Goal: Task Accomplishment & Management: Use online tool/utility

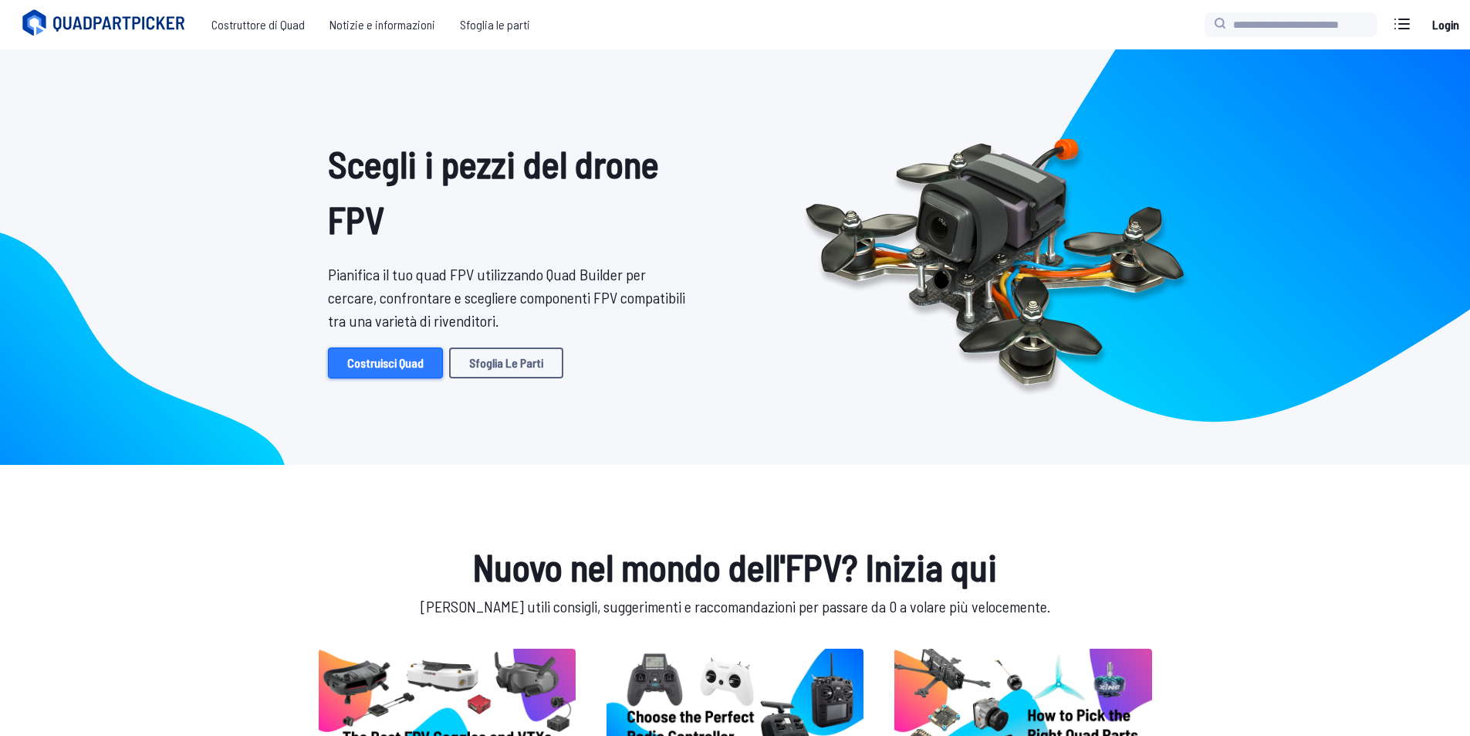
click at [371, 356] on link "Costruisci Quad" at bounding box center [385, 362] width 115 height 31
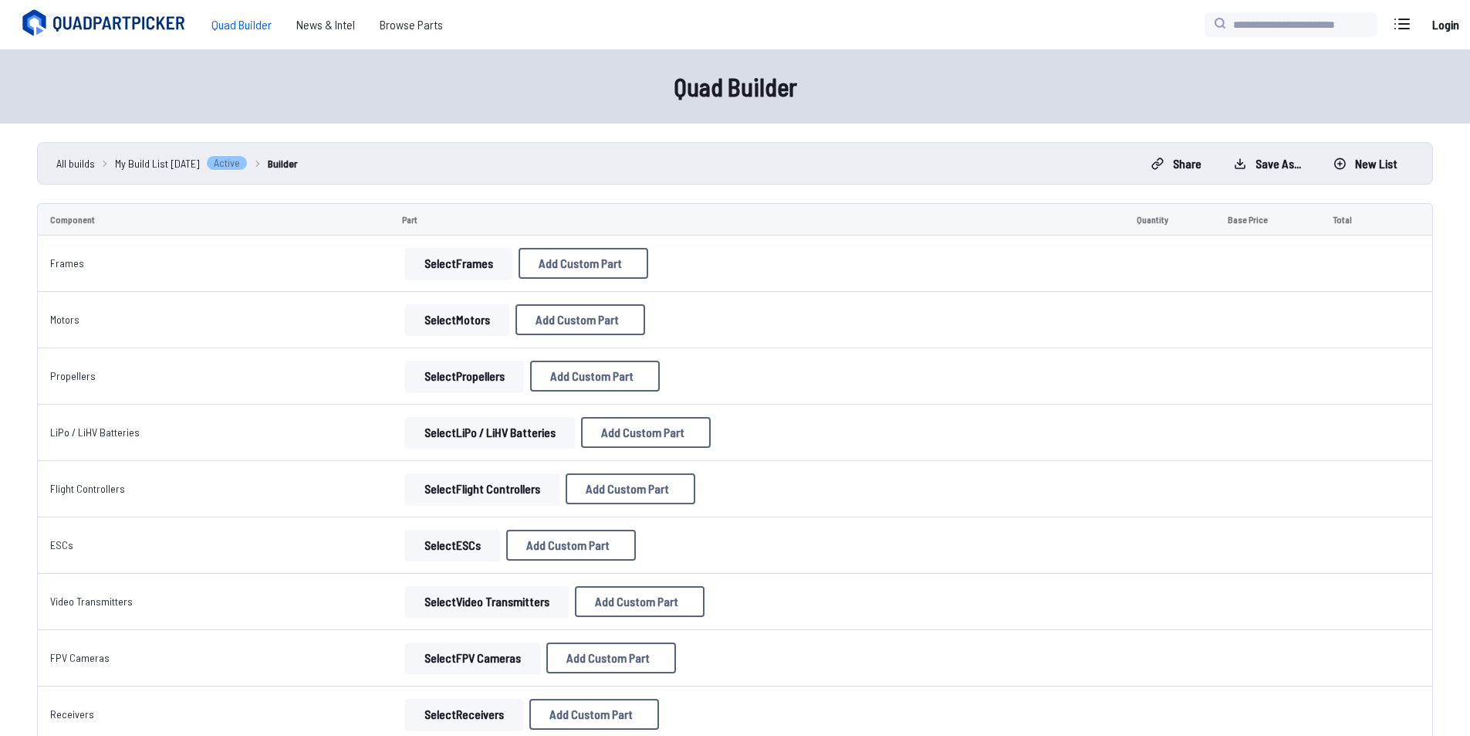
click at [437, 255] on button "Select Frames" at bounding box center [458, 263] width 107 height 31
click at [442, 257] on button "Select Frames" at bounding box center [458, 263] width 107 height 31
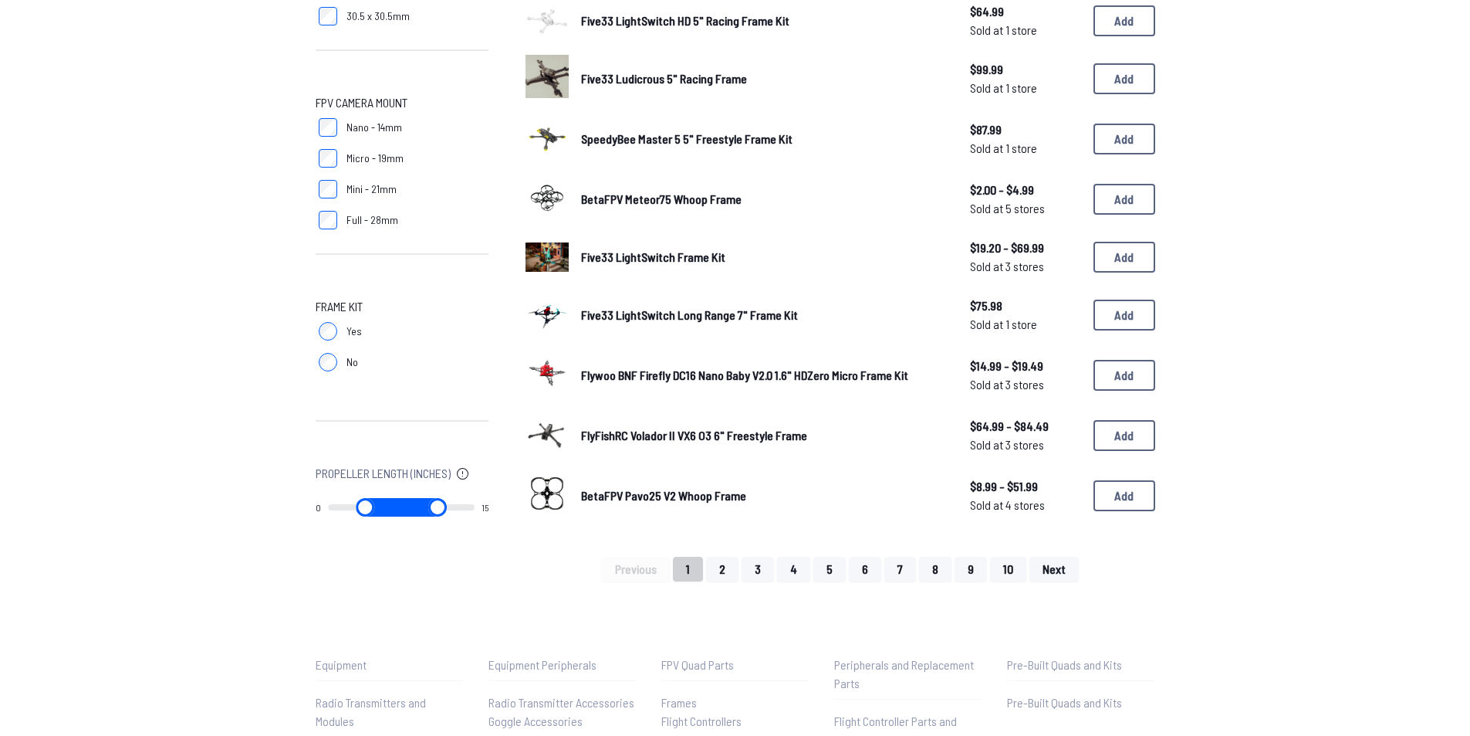
scroll to position [926, 0]
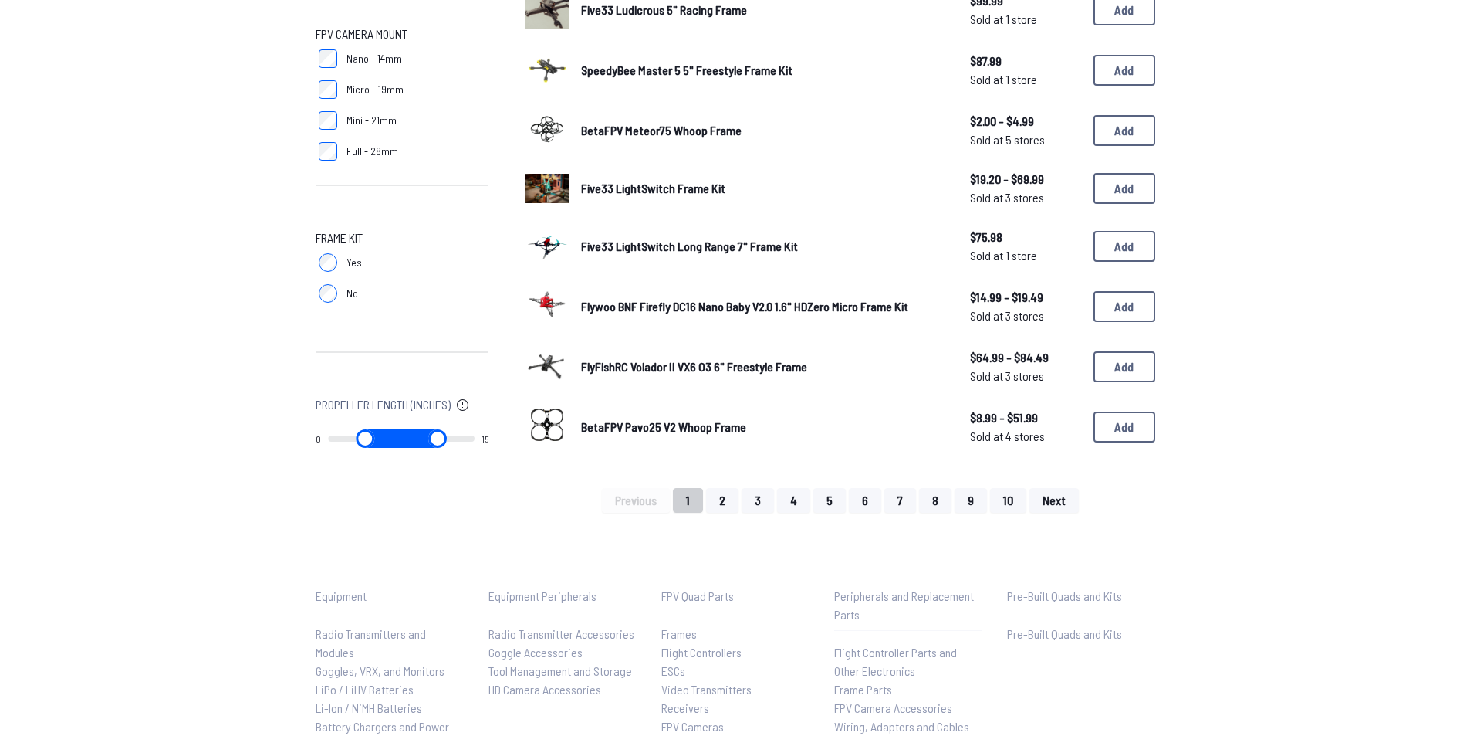
click at [541, 300] on img at bounding box center [547, 304] width 43 height 43
click at [543, 300] on img at bounding box center [547, 304] width 43 height 43
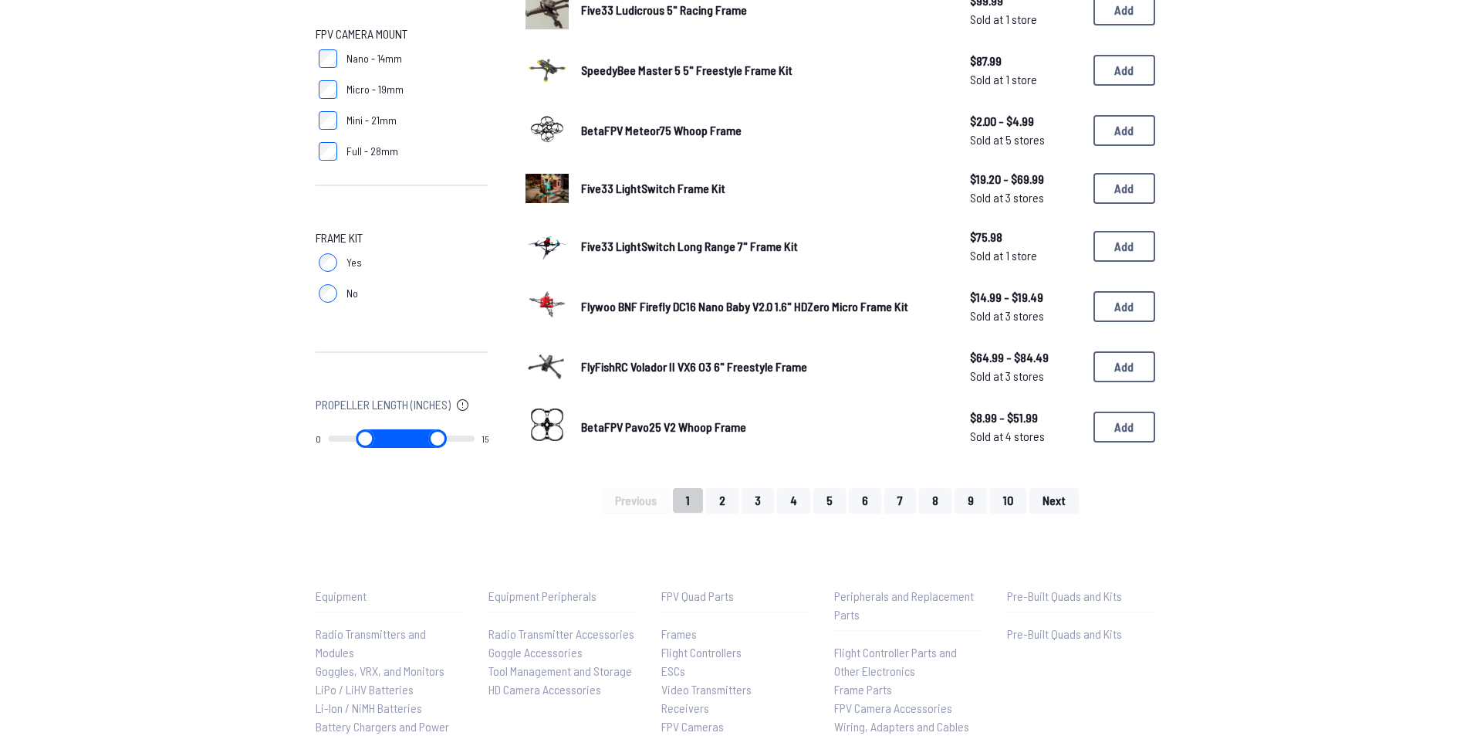
click at [543, 300] on img at bounding box center [547, 304] width 43 height 43
click at [549, 311] on img at bounding box center [547, 304] width 43 height 43
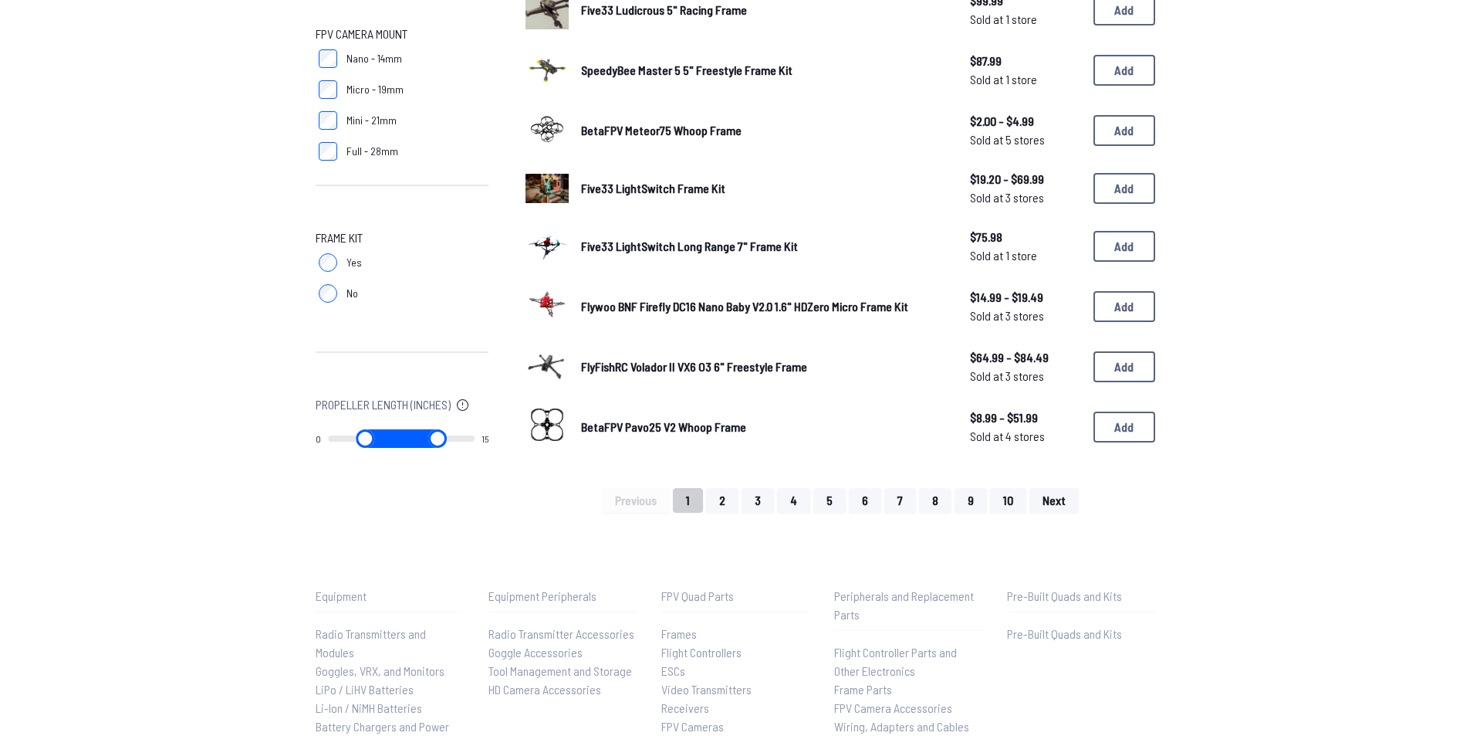
click at [549, 311] on img at bounding box center [547, 304] width 43 height 43
click at [1144, 303] on button "Add" at bounding box center [1125, 306] width 62 height 31
click at [1109, 307] on button "Add" at bounding box center [1125, 306] width 62 height 31
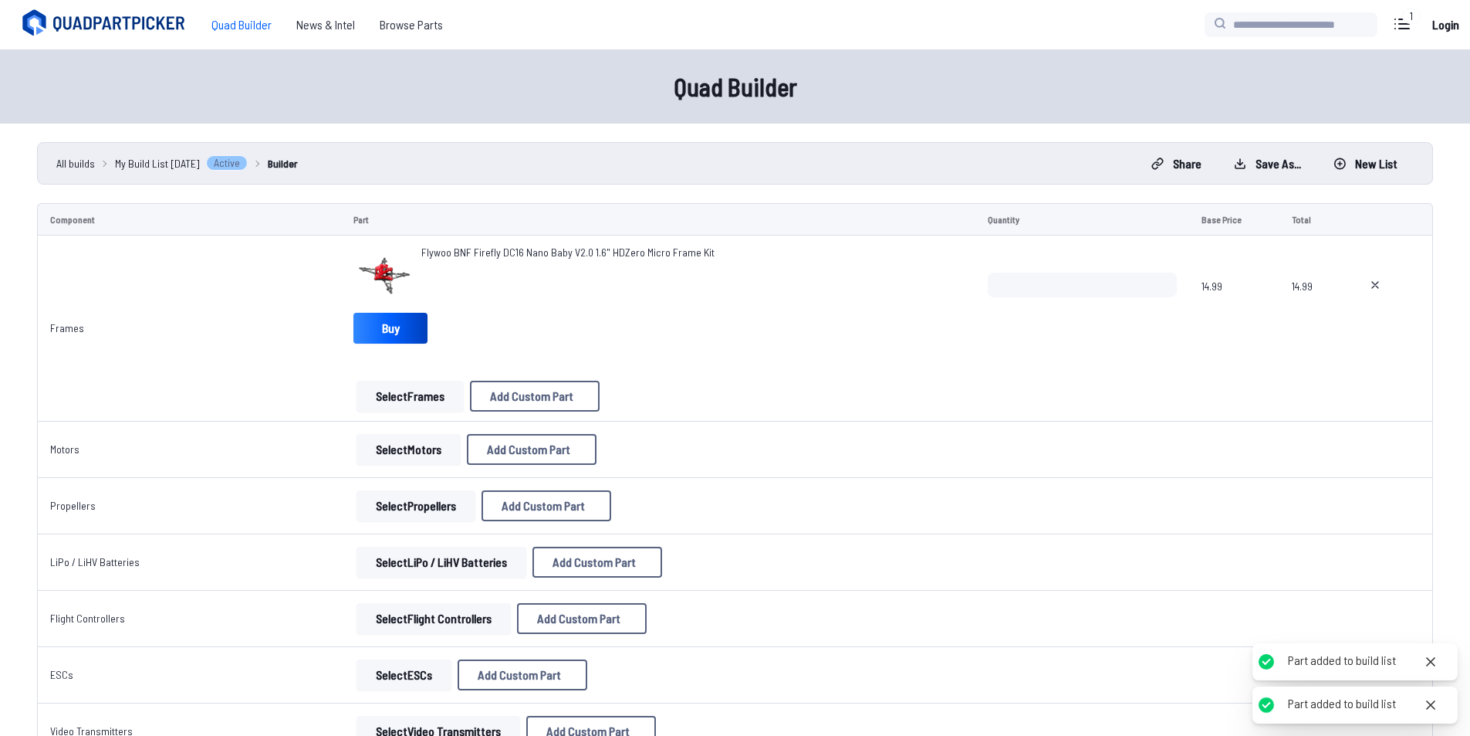
type textarea "**********"
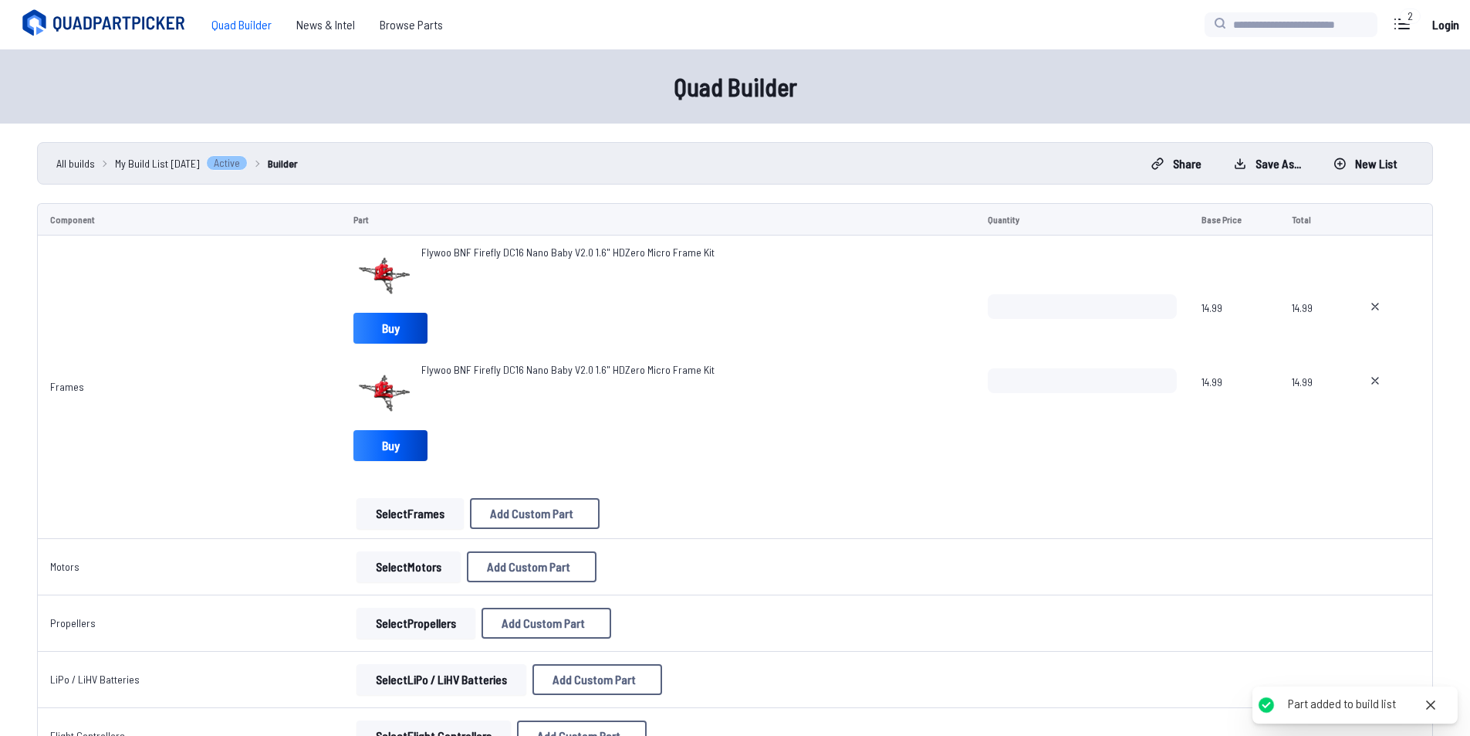
click at [395, 252] on img at bounding box center [385, 276] width 62 height 62
click at [388, 268] on img at bounding box center [385, 276] width 62 height 62
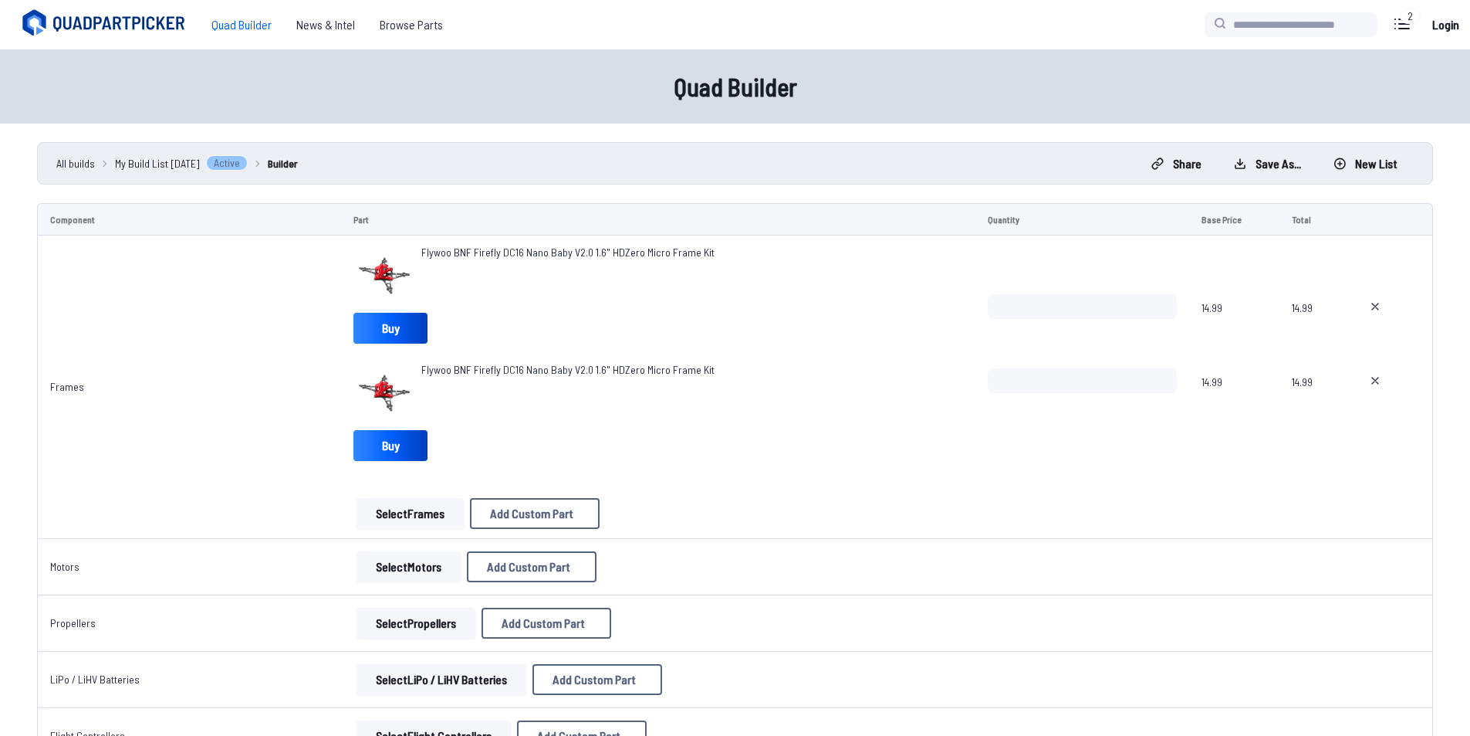
click at [388, 268] on img at bounding box center [385, 276] width 62 height 62
click at [395, 265] on img at bounding box center [385, 276] width 62 height 62
click at [385, 332] on link "Buy" at bounding box center [391, 328] width 74 height 31
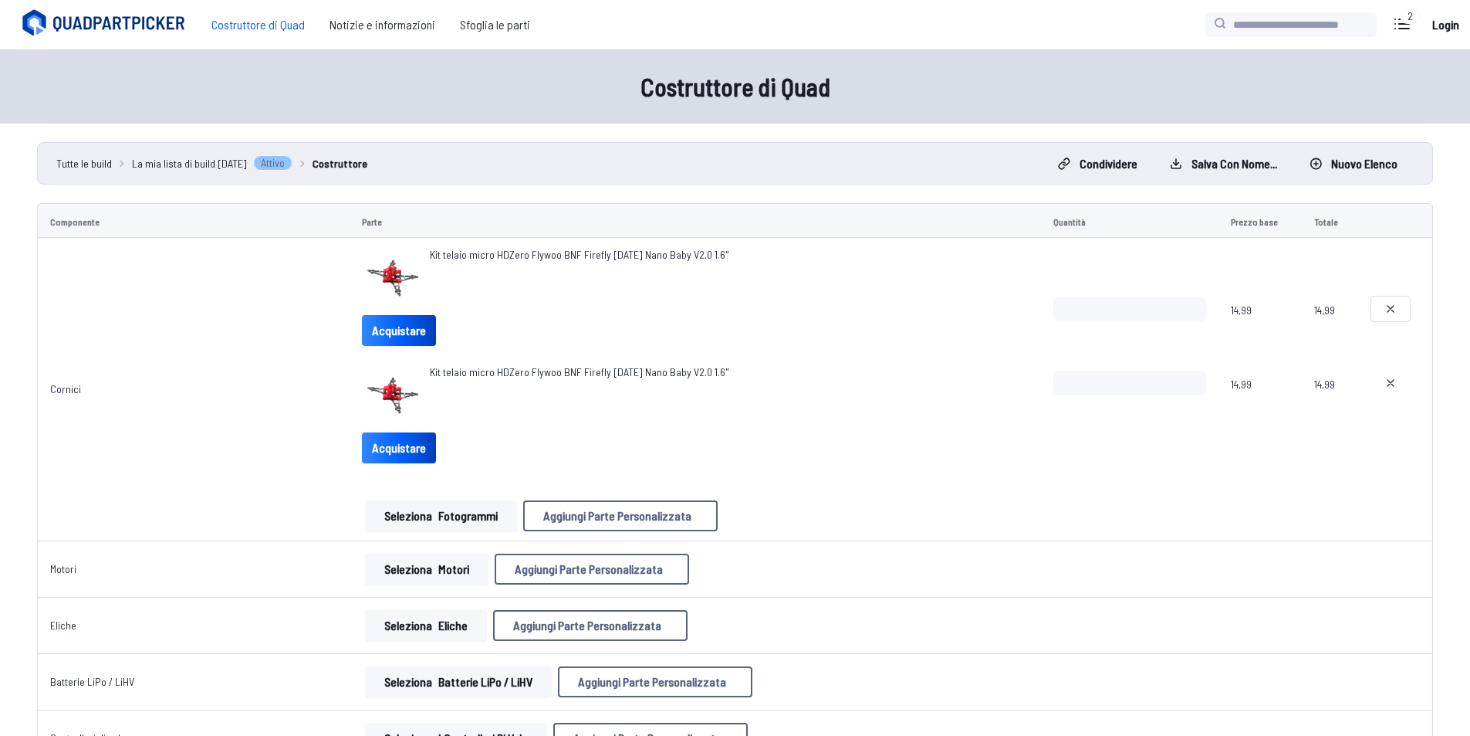
click at [1379, 312] on button at bounding box center [1391, 308] width 39 height 25
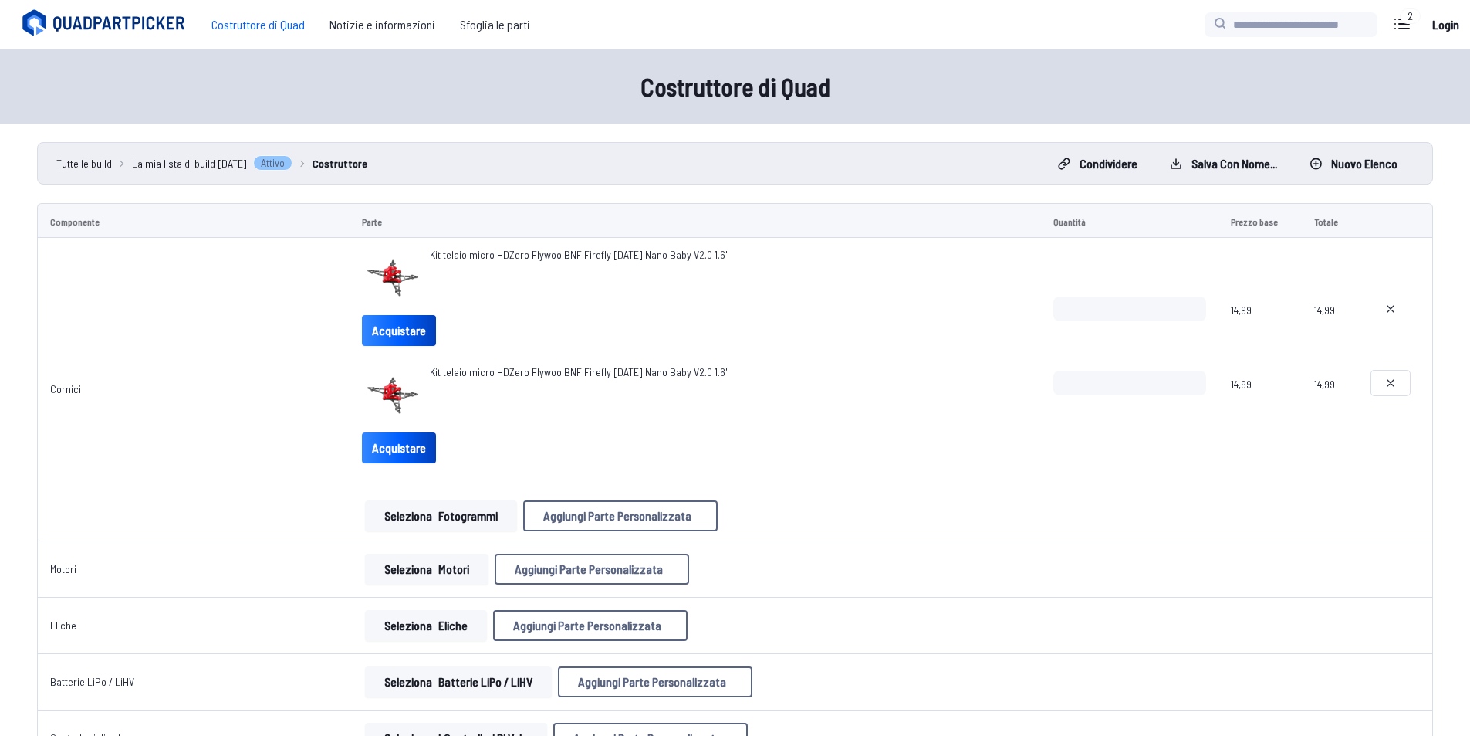
click at [1399, 384] on button at bounding box center [1391, 383] width 39 height 25
click at [1377, 316] on button at bounding box center [1391, 308] width 39 height 25
click at [1386, 383] on icon at bounding box center [1391, 383] width 12 height 12
click at [1366, 293] on td at bounding box center [1396, 389] width 74 height 303
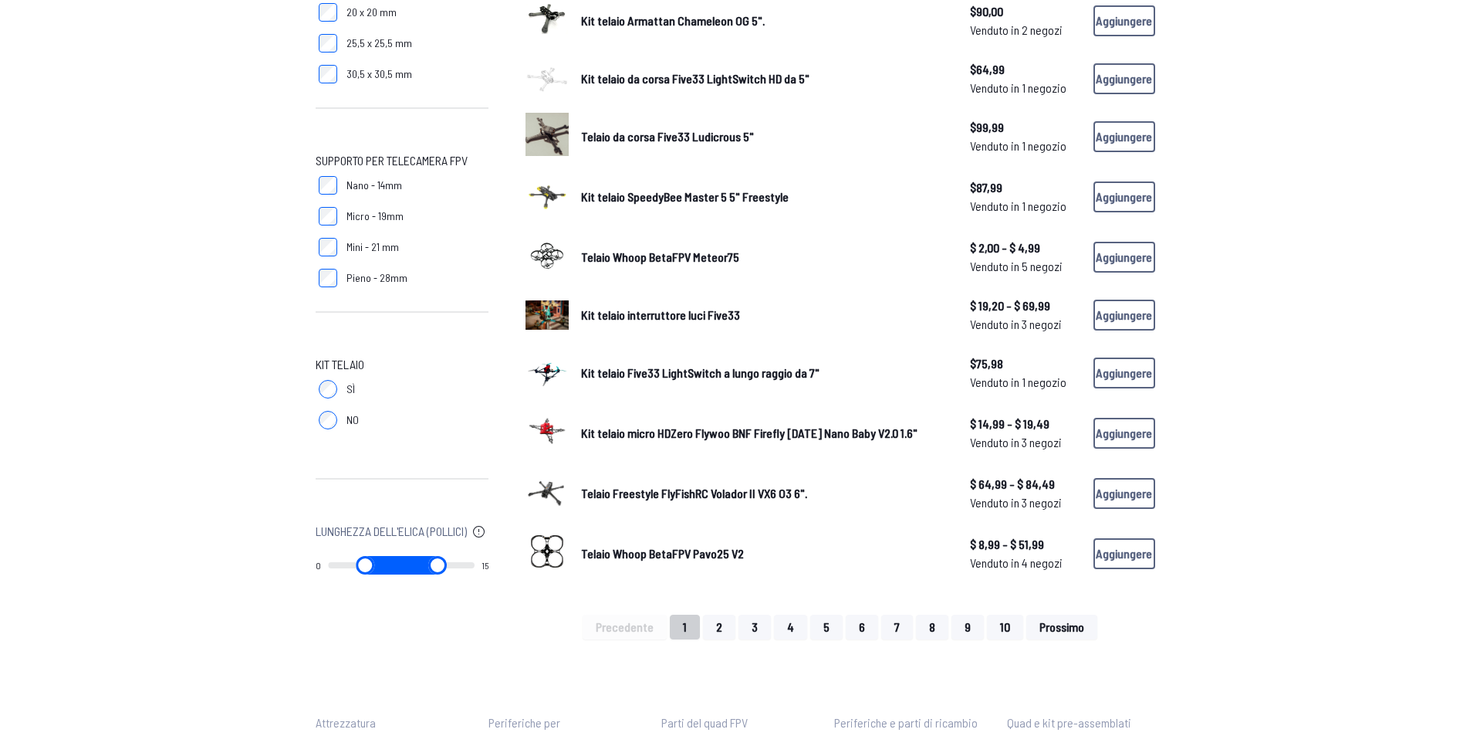
scroll to position [1081, 0]
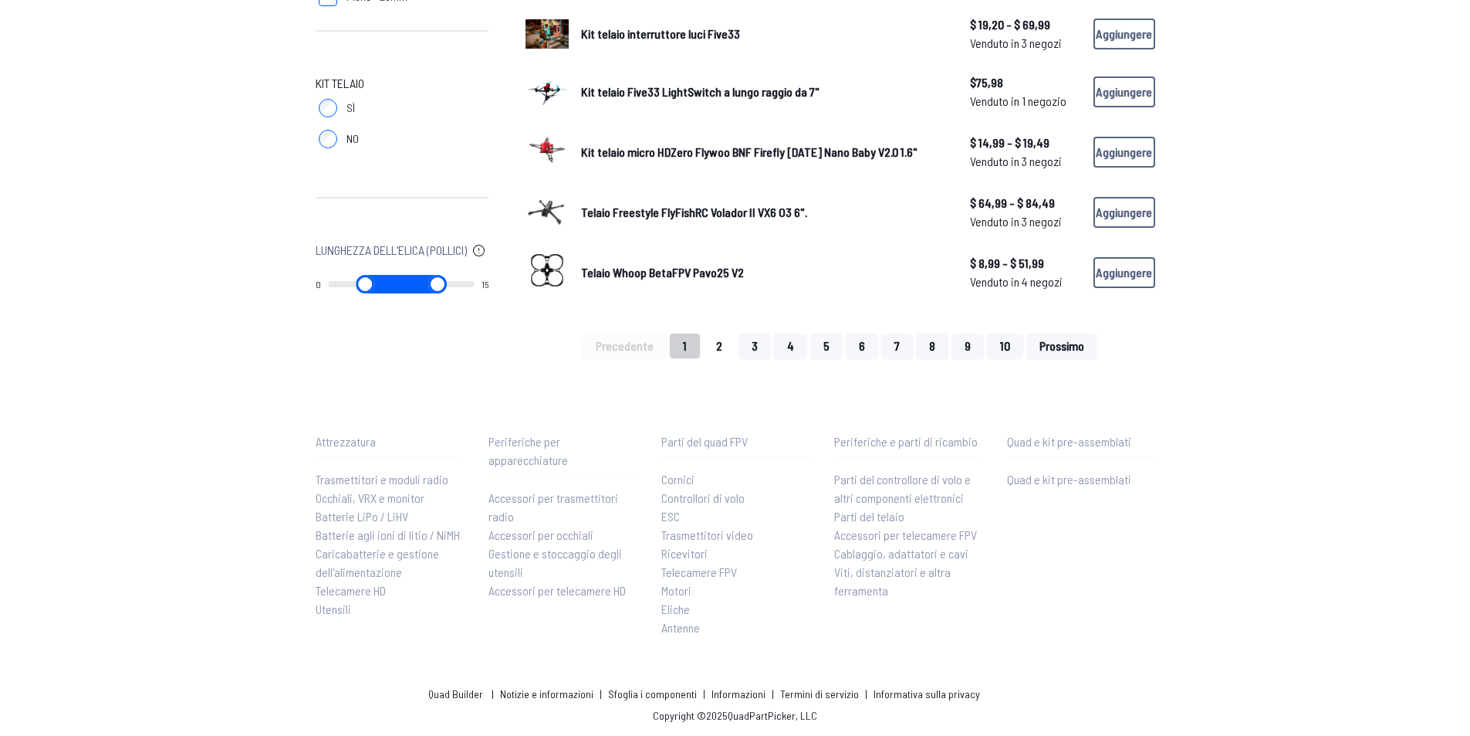
click at [735, 341] on div "Precedente 1 2 3 4 5 6 7 8 9 10 Prossimo" at bounding box center [841, 345] width 630 height 25
click at [724, 343] on button "2" at bounding box center [719, 345] width 32 height 25
click at [720, 344] on font "2" at bounding box center [719, 345] width 6 height 15
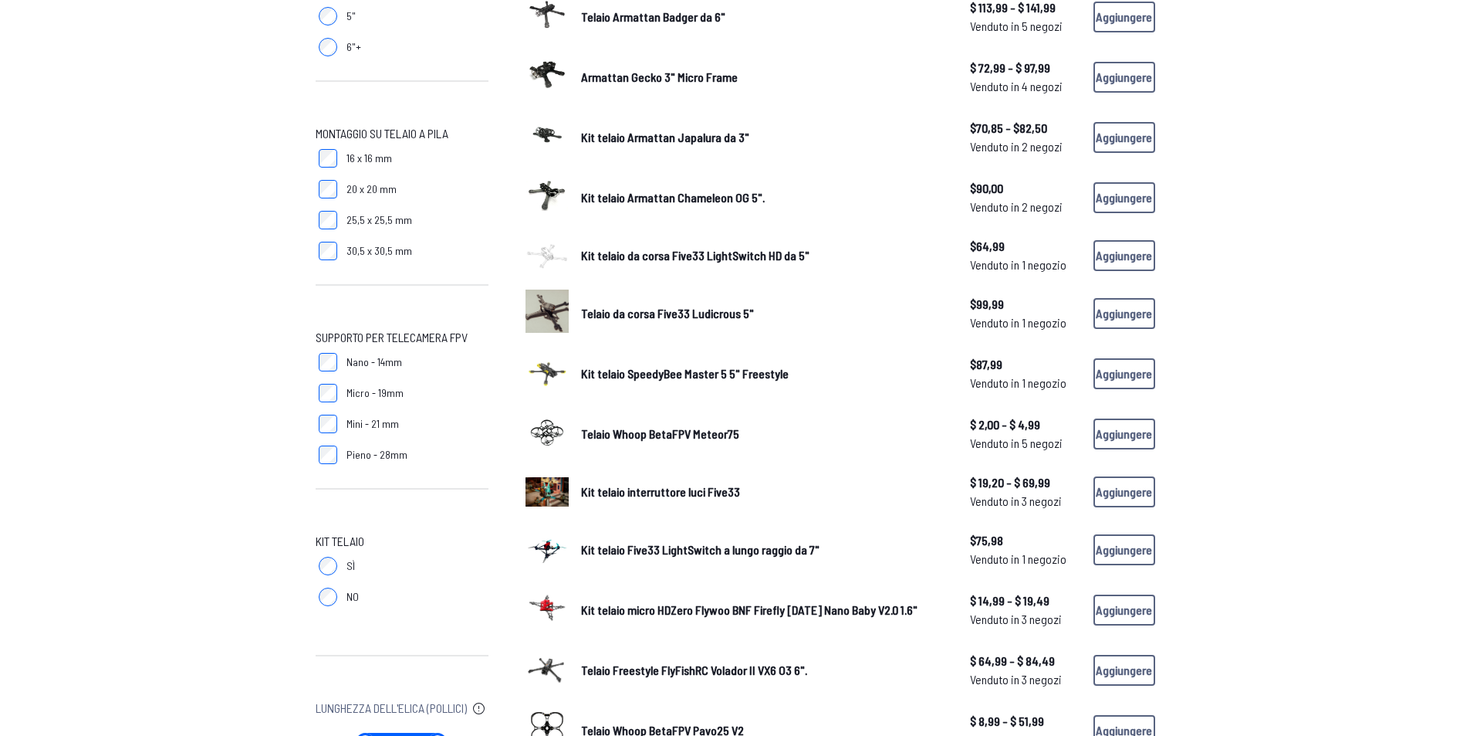
scroll to position [540, 0]
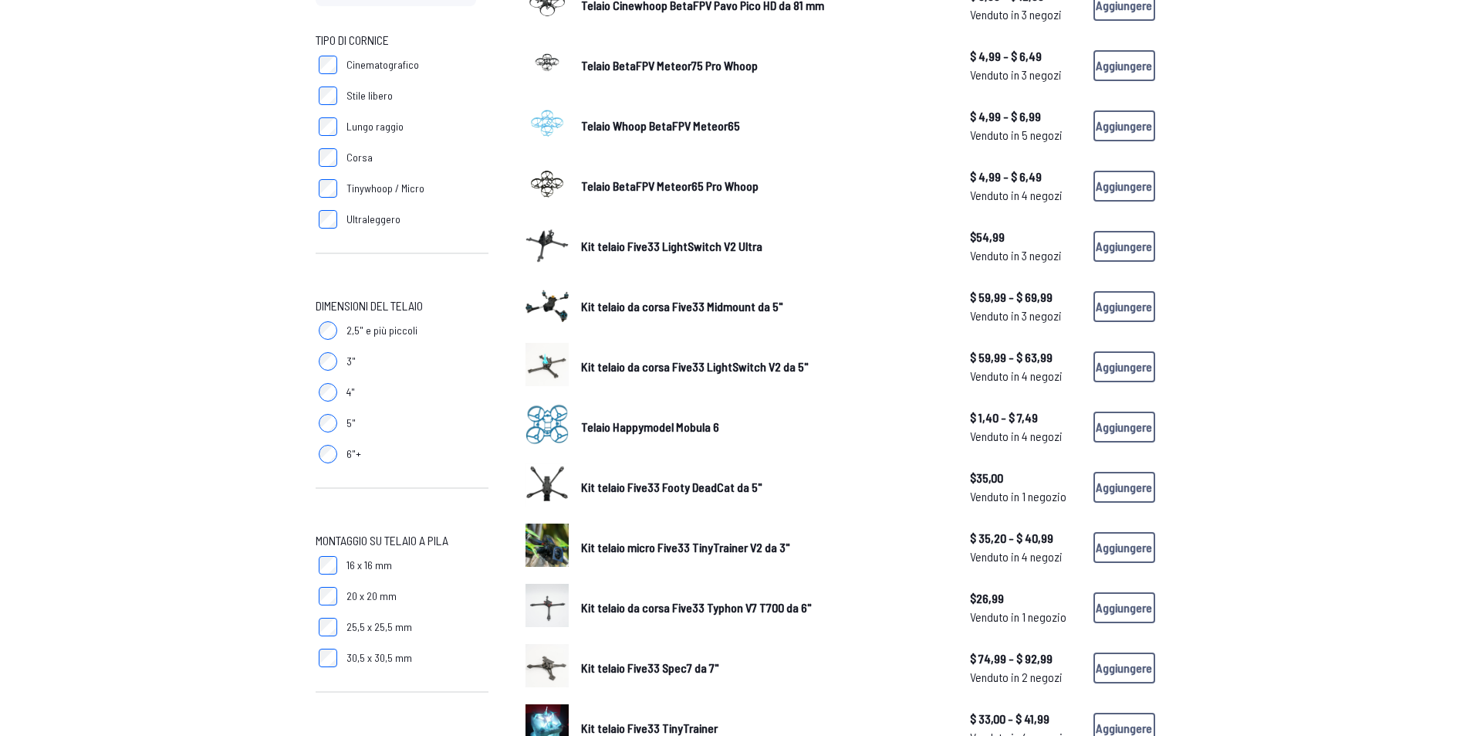
scroll to position [309, 0]
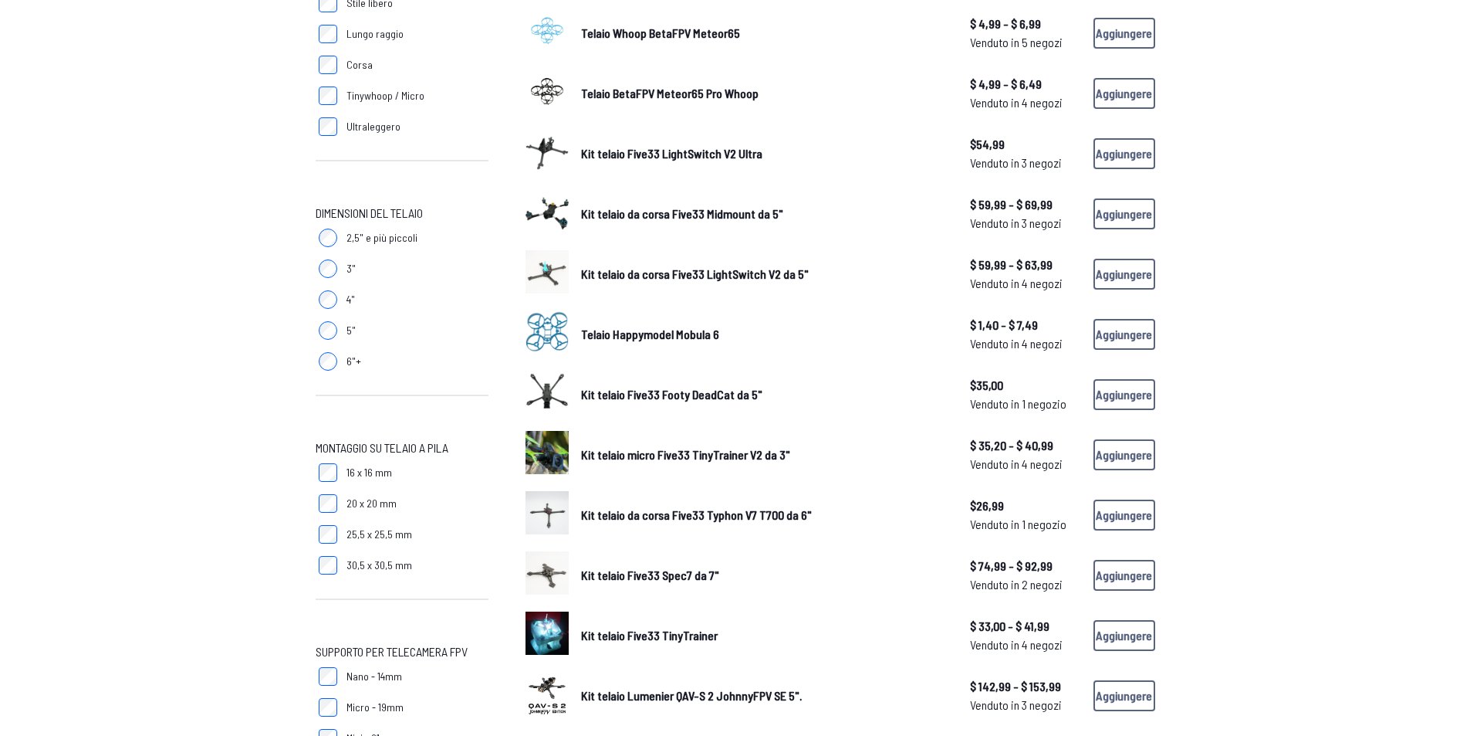
click at [359, 567] on font "30,5 x 30,5 mm" at bounding box center [380, 564] width 66 height 13
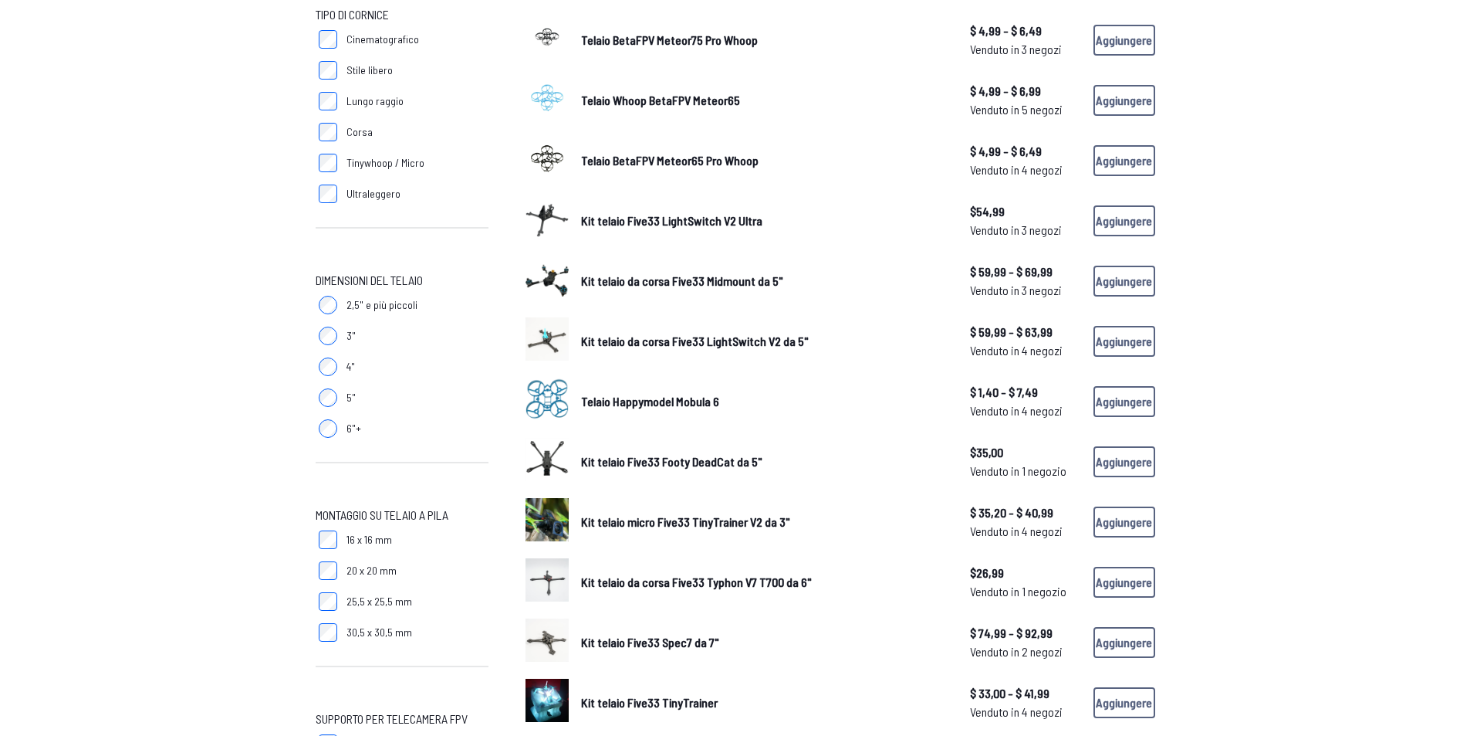
scroll to position [154, 0]
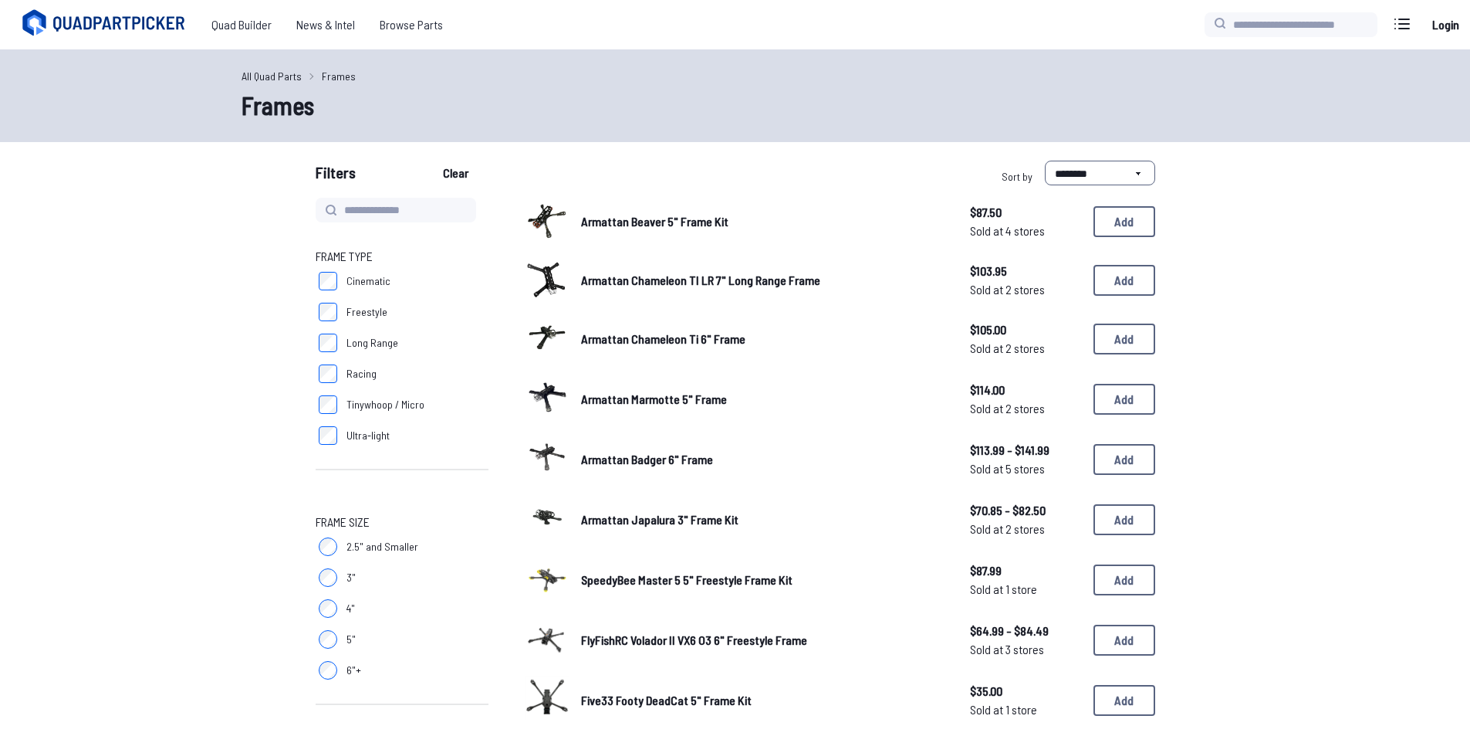
click at [397, 308] on label "Freestyle" at bounding box center [402, 311] width 173 height 31
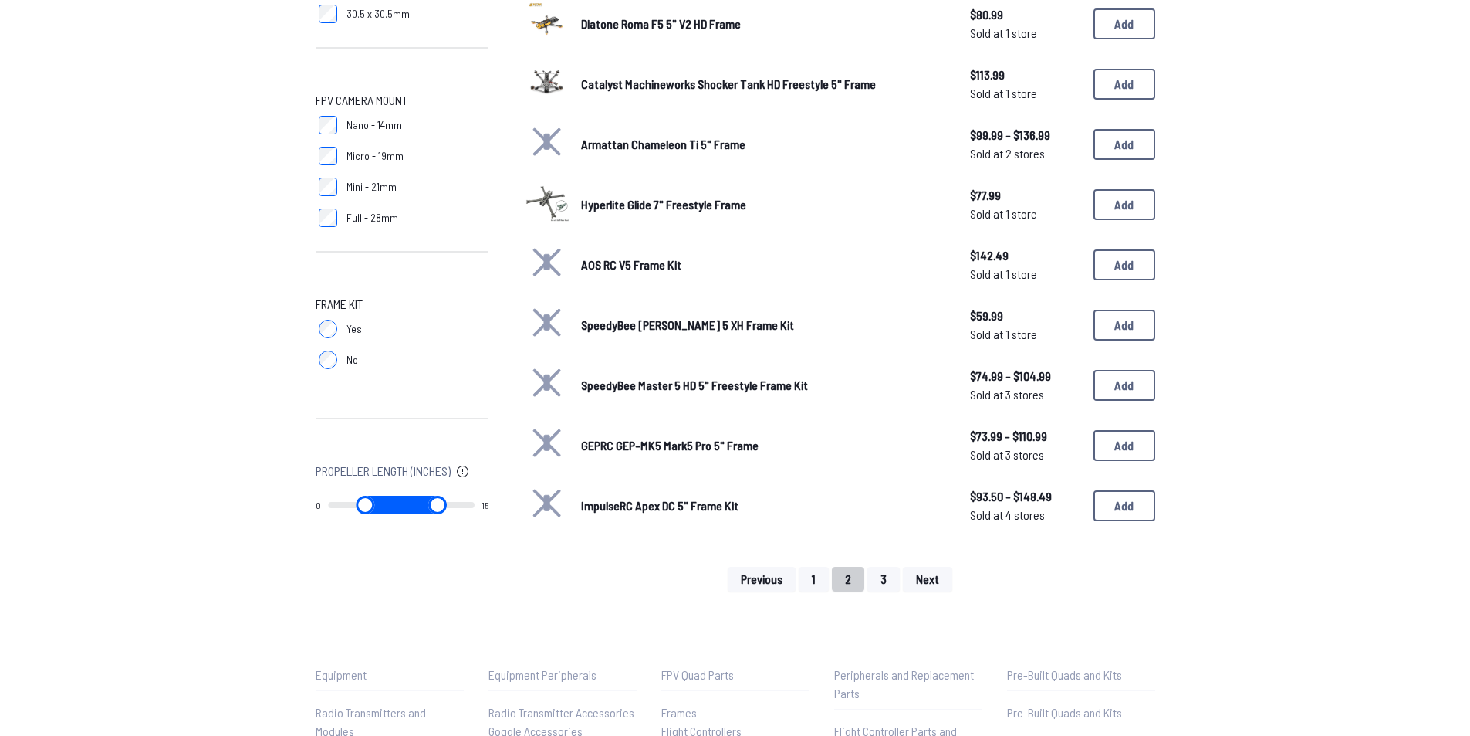
scroll to position [1003, 0]
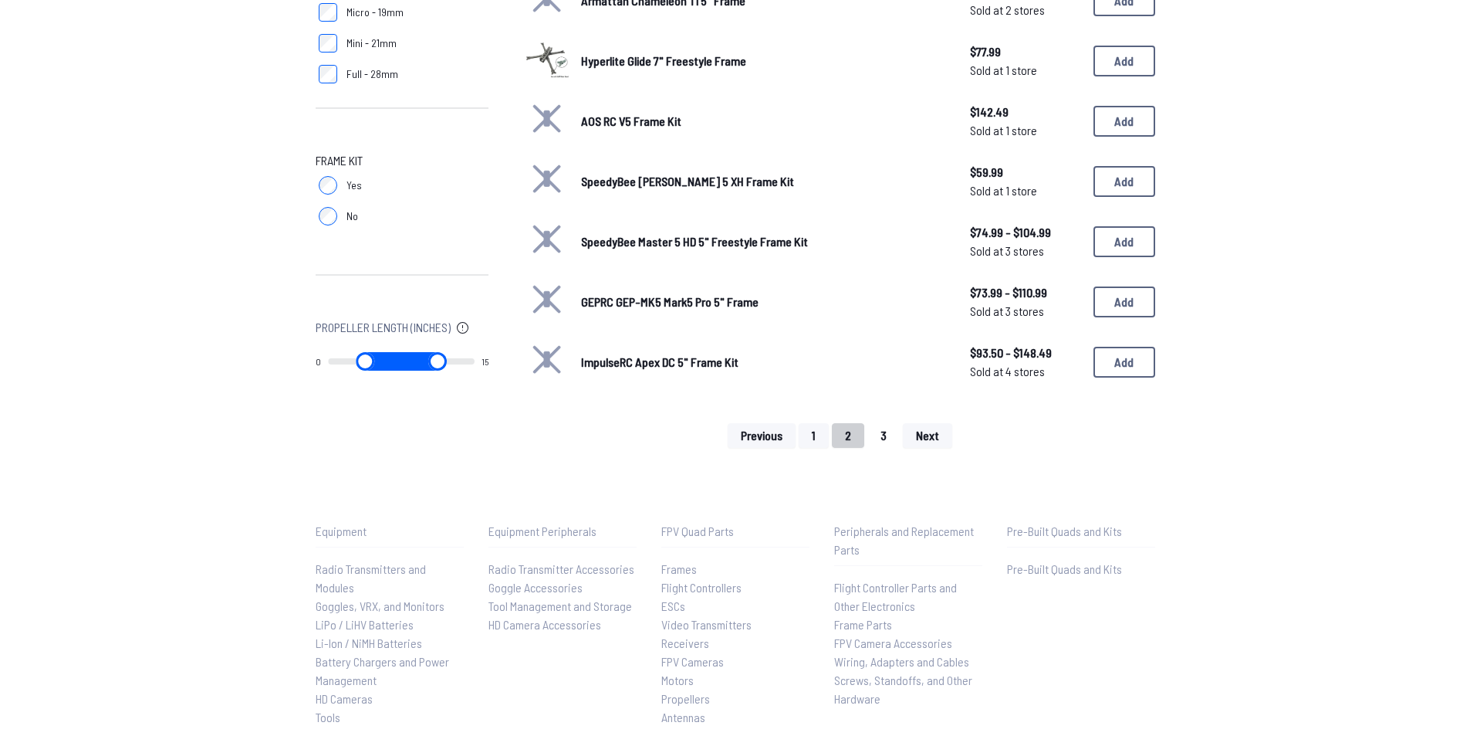
click at [882, 432] on button "3" at bounding box center [884, 435] width 32 height 25
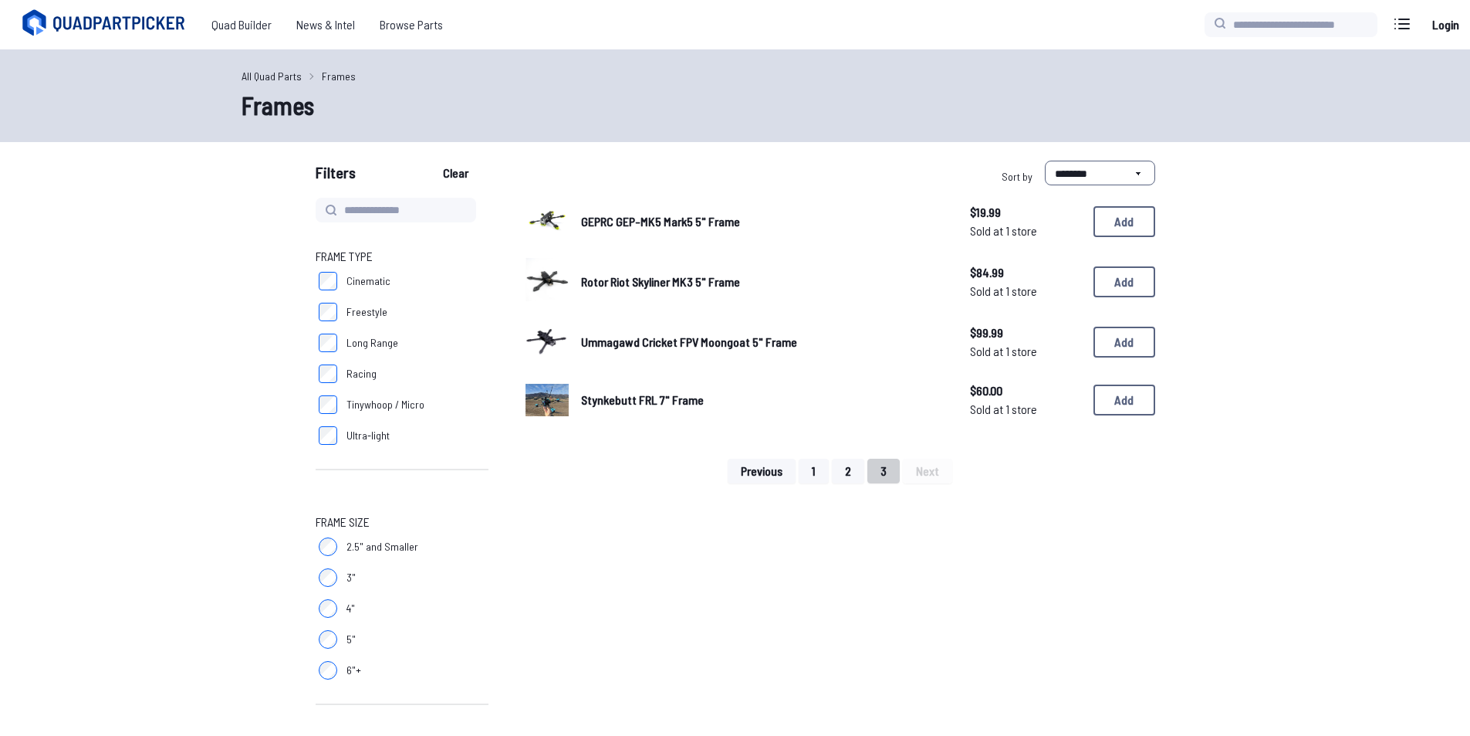
click at [556, 219] on img at bounding box center [547, 219] width 43 height 43
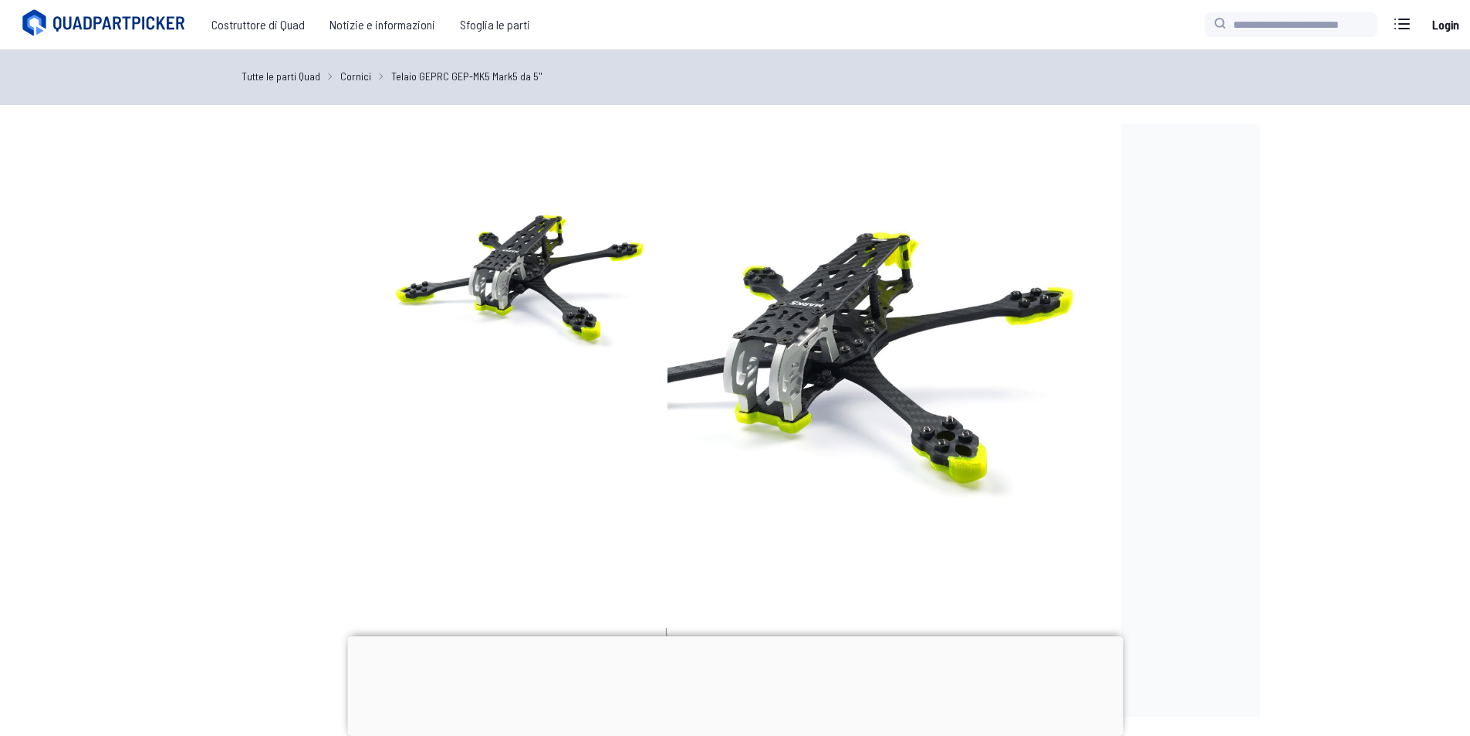
click at [649, 272] on img at bounding box center [519, 272] width 296 height 296
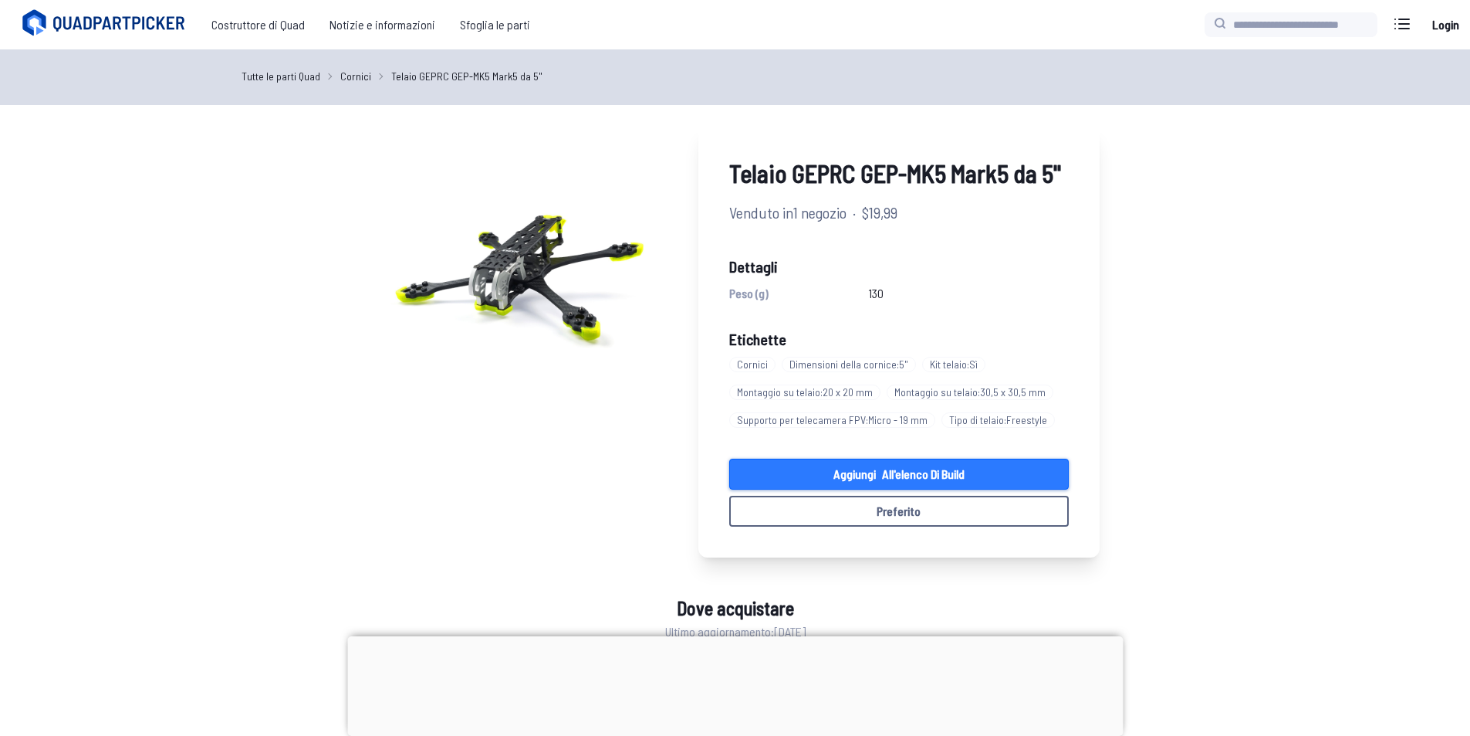
click at [936, 470] on font "all'elenco di build" at bounding box center [923, 473] width 83 height 15
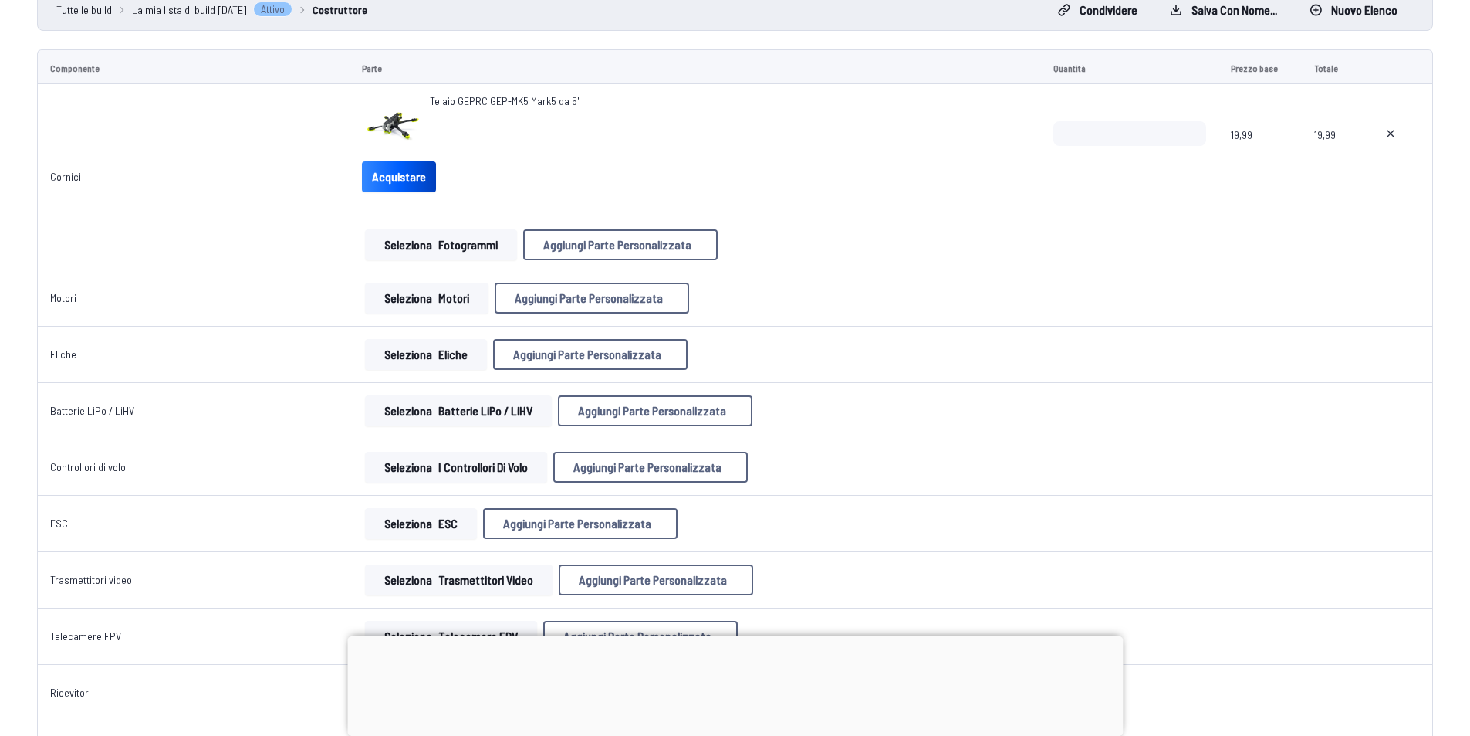
scroll to position [154, 0]
click at [430, 463] on button "Seleziona i controllori di volo" at bounding box center [456, 466] width 182 height 31
click at [438, 466] on font "i controllori di volo" at bounding box center [483, 466] width 90 height 15
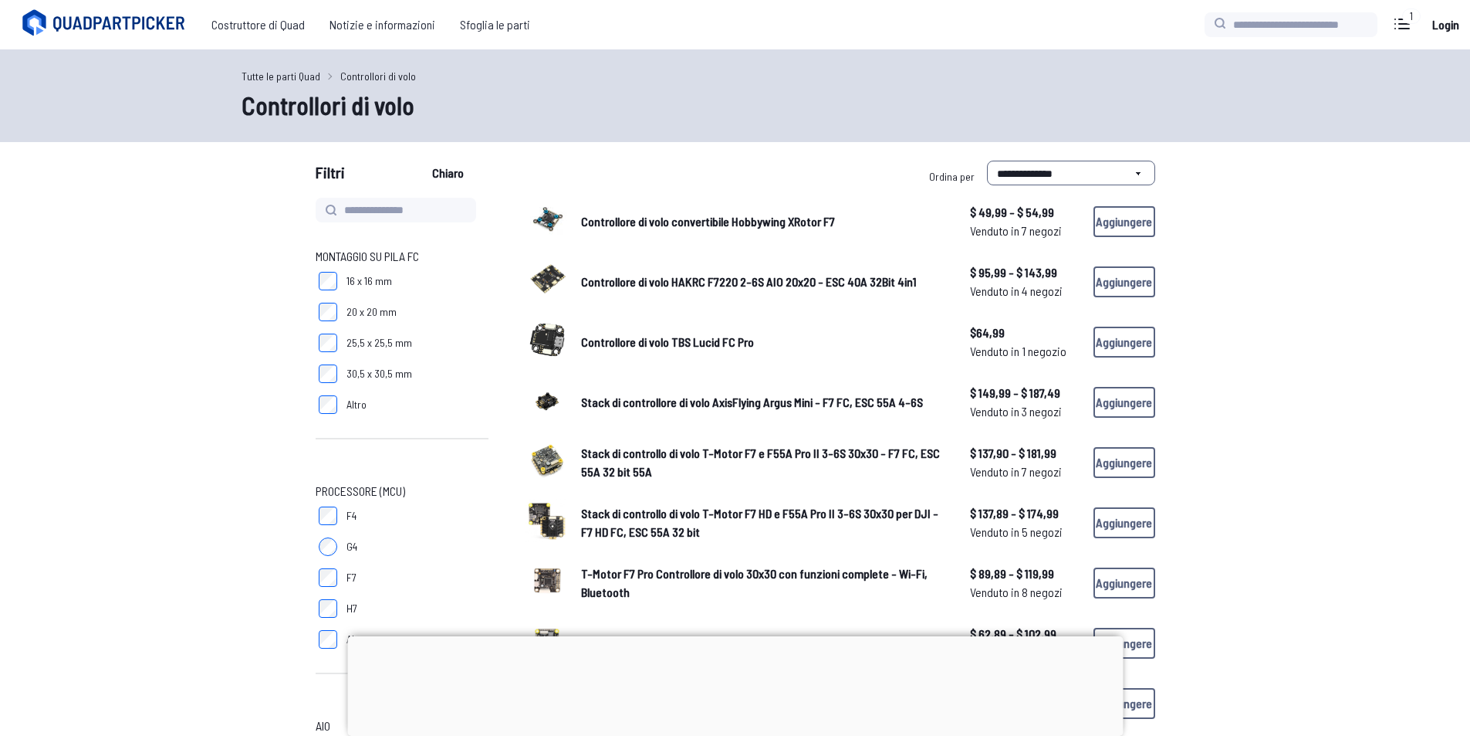
click at [377, 366] on span "30,5 x 30,5 mm" at bounding box center [380, 373] width 66 height 15
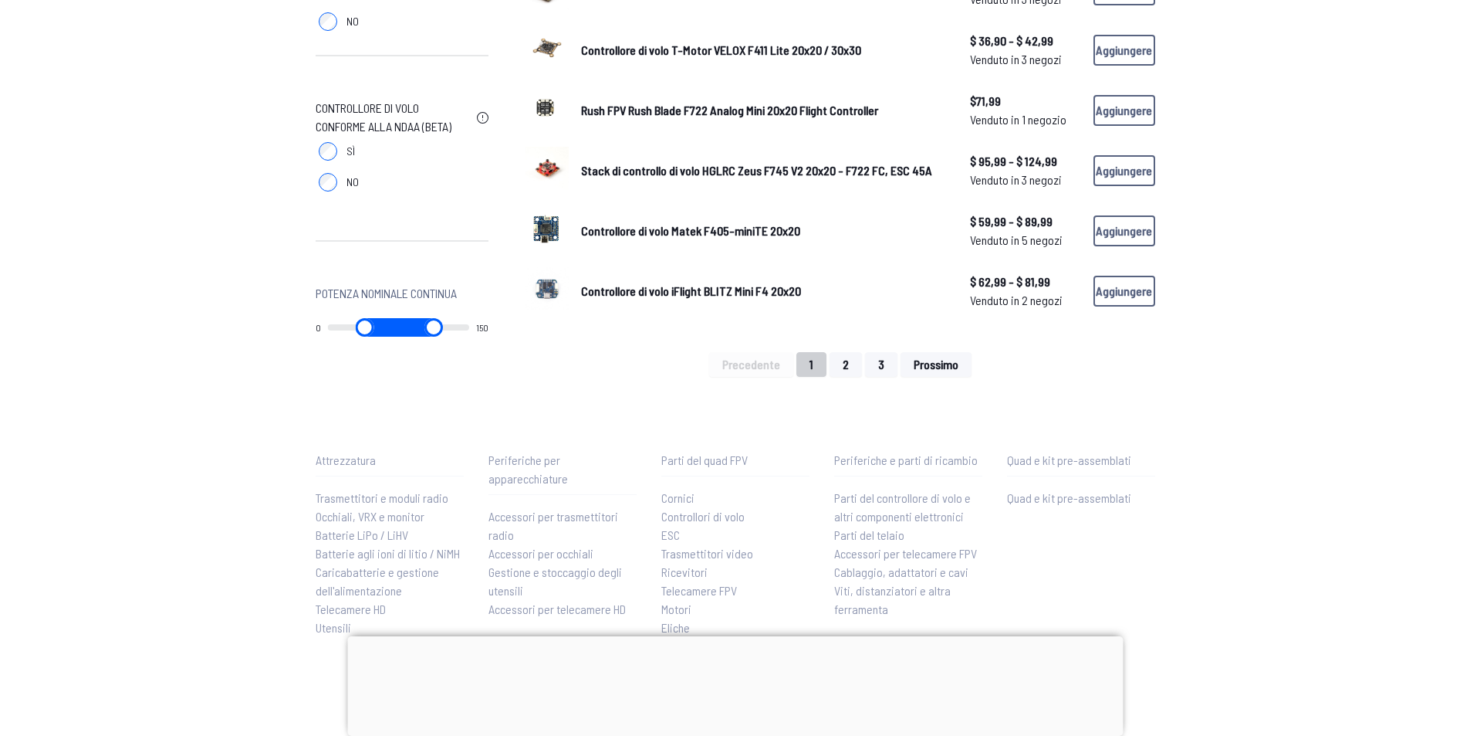
scroll to position [1081, 0]
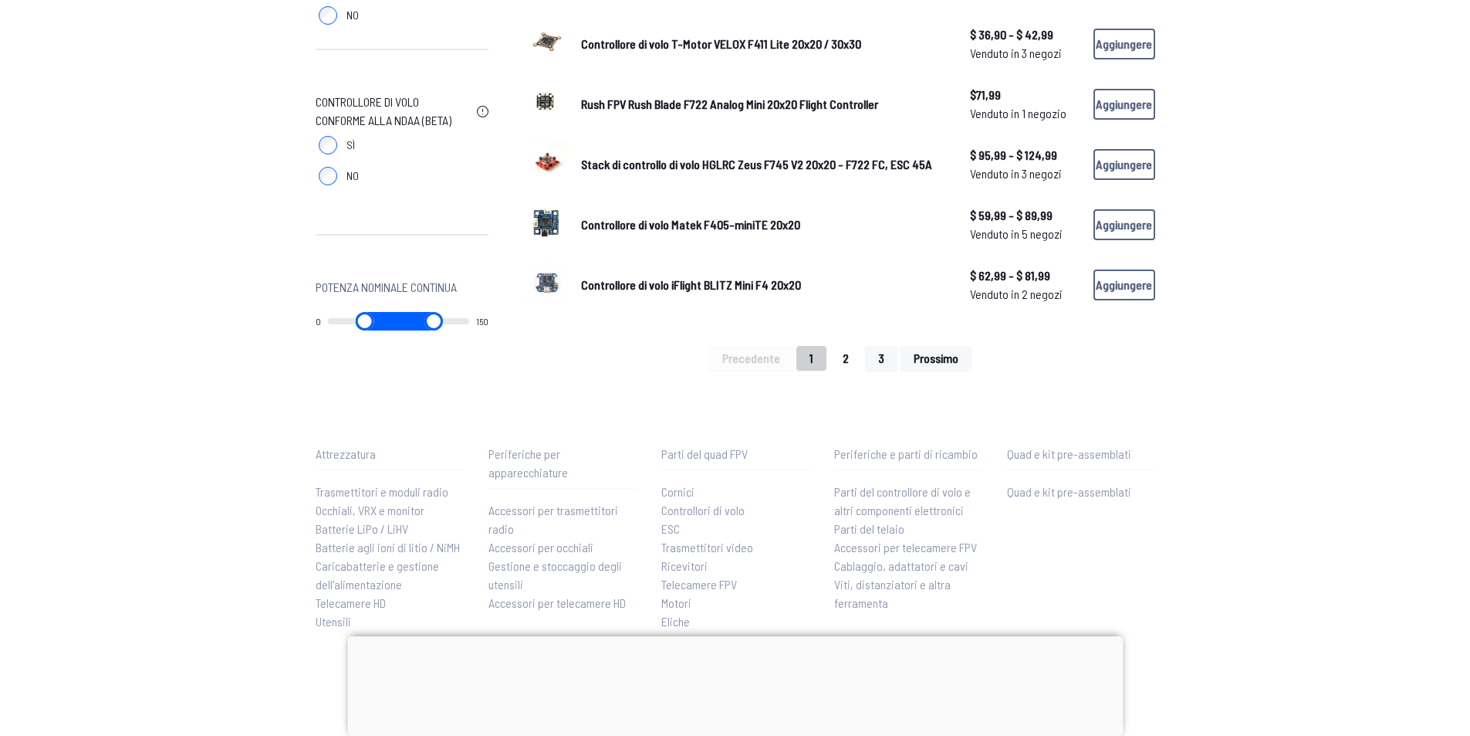
click at [858, 353] on button "2" at bounding box center [846, 358] width 32 height 25
click at [844, 358] on font "2" at bounding box center [846, 357] width 6 height 15
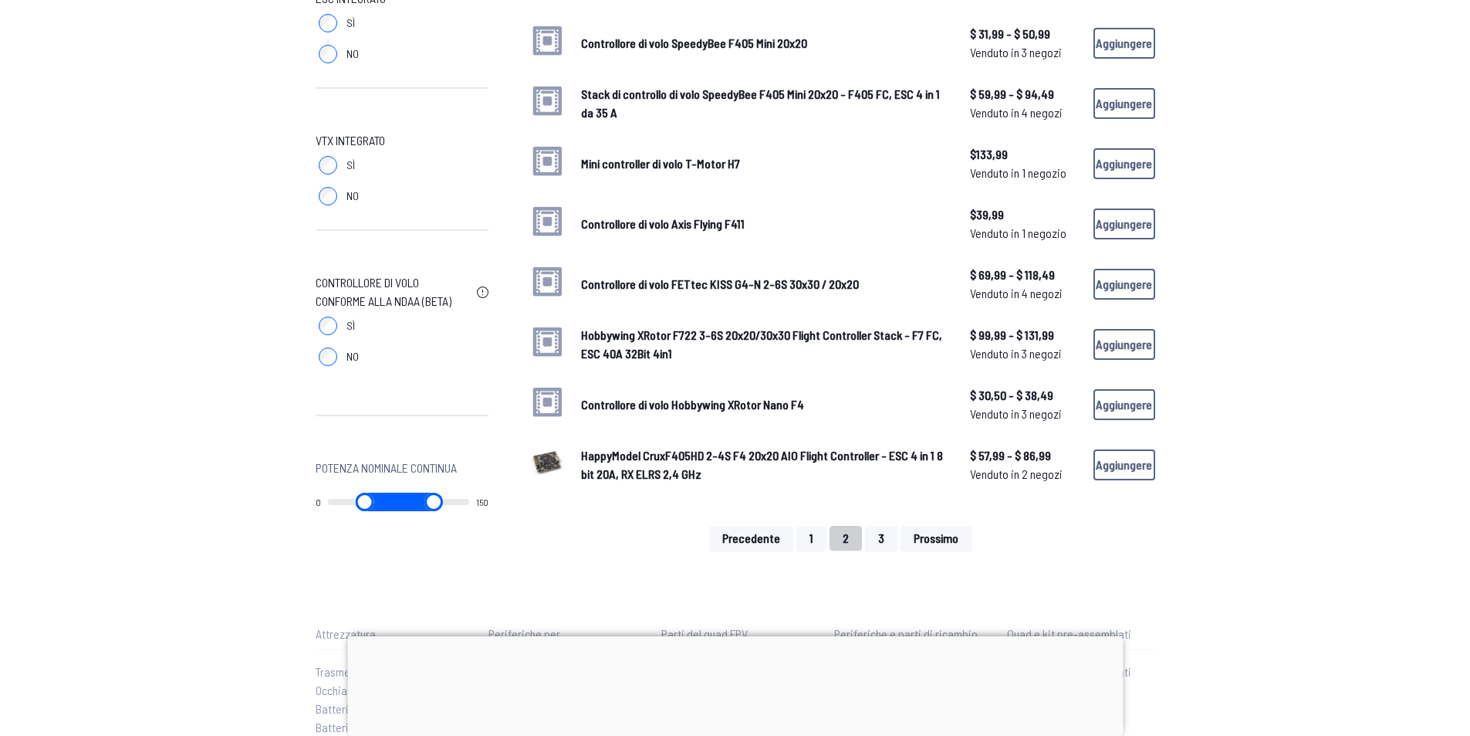
scroll to position [926, 0]
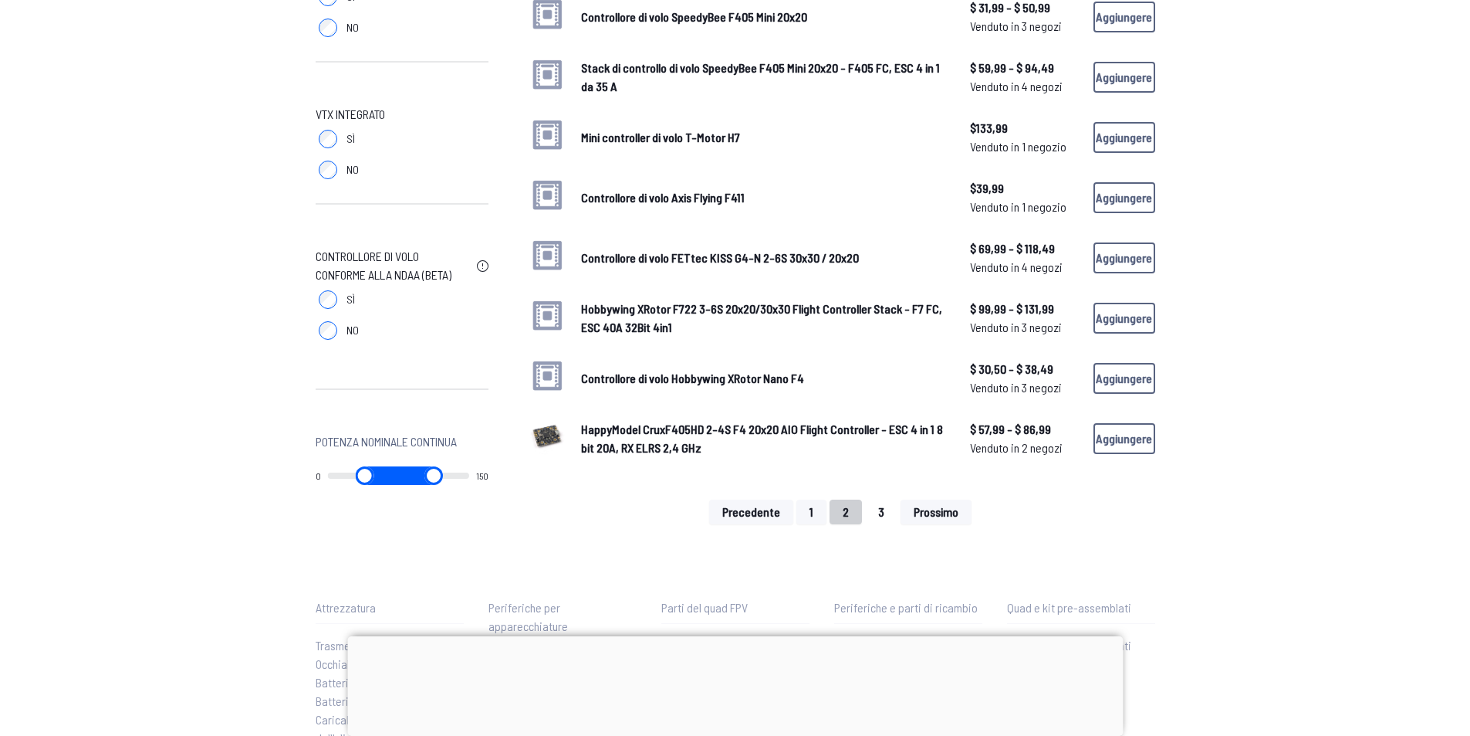
click at [892, 513] on button "3" at bounding box center [881, 511] width 32 height 25
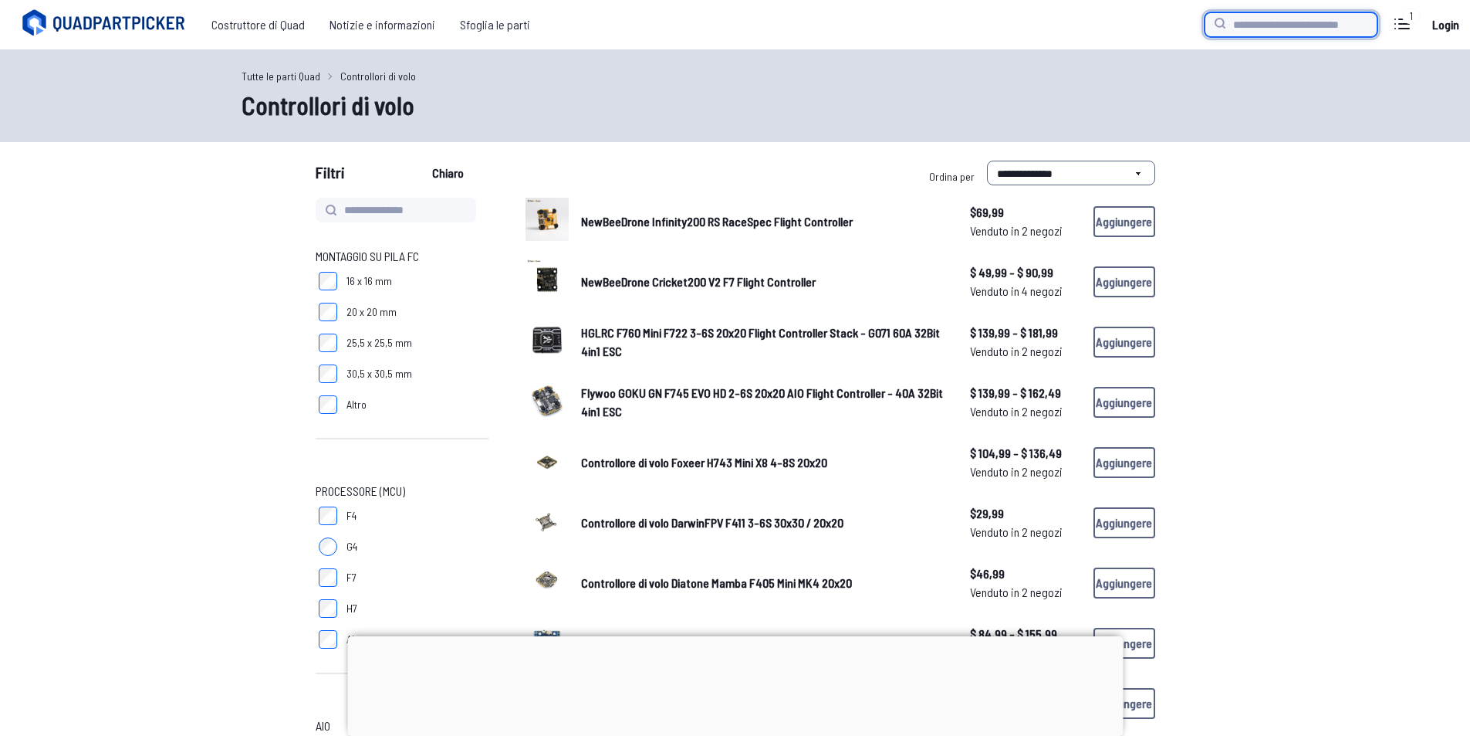
click at [1335, 29] on input "search" at bounding box center [1291, 24] width 173 height 25
type input "**********"
